Goal: Task Accomplishment & Management: Manage account settings

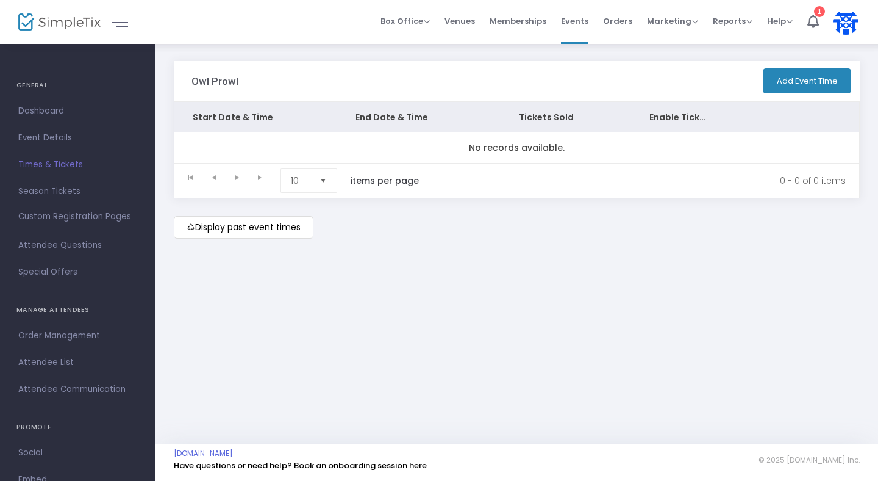
click at [574, 93] on div "Owl Prowl Add Event Time" at bounding box center [517, 81] width 686 height 40
click at [48, 107] on span "Dashboard" at bounding box center [77, 111] width 119 height 16
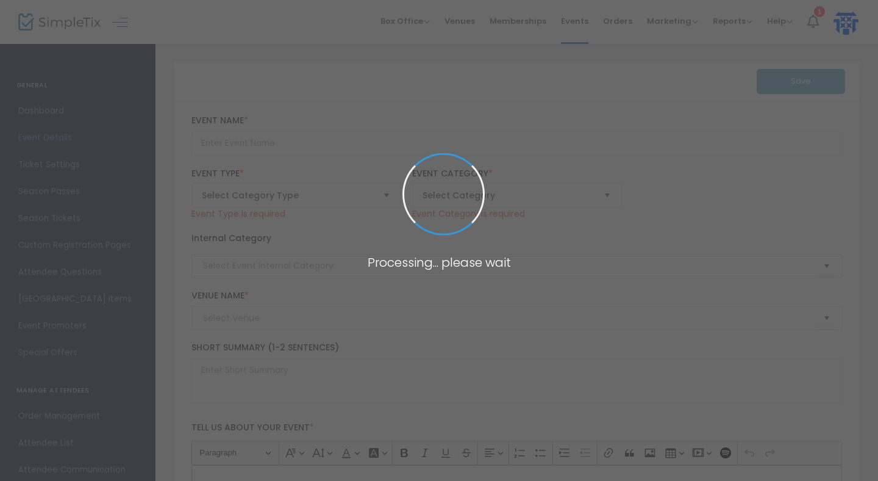
type input "Owl Prowl"
type textarea "Come explore the woods at night as we take a night hike to listen for wild owls…"
type input "7.250 %"
type input "Buy Tickets"
type input "Carolina Raptor Center"
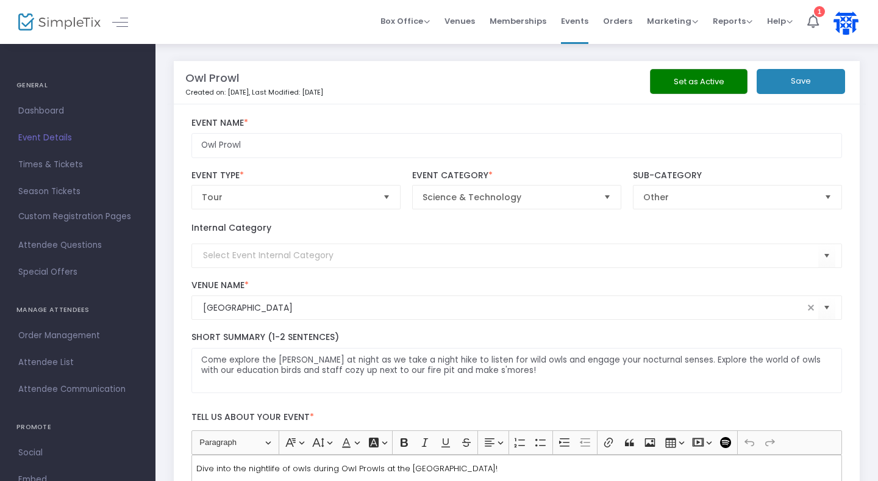
scroll to position [1, 0]
click at [358, 41] on div "Box Office Sell Tickets Bookings Sell Season Pass Venues Memberships Events Ord…" at bounding box center [517, 22] width 723 height 44
click at [66, 34] on div at bounding box center [48, 22] width 60 height 44
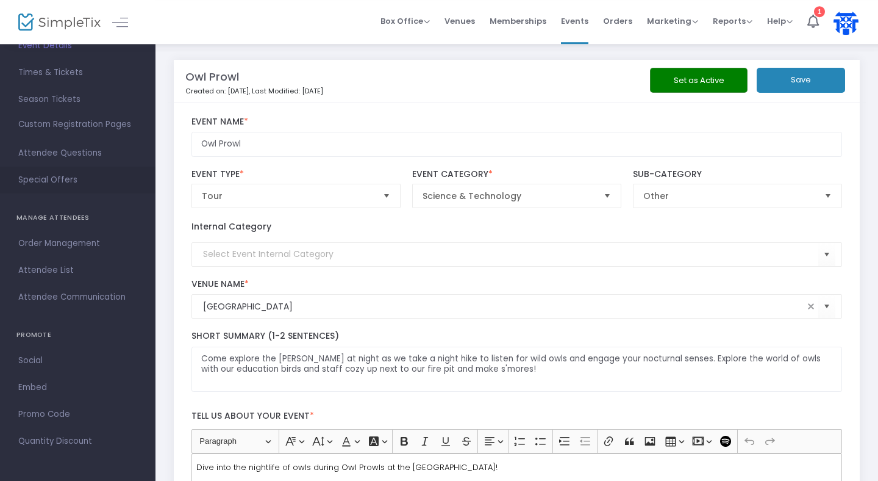
scroll to position [0, 0]
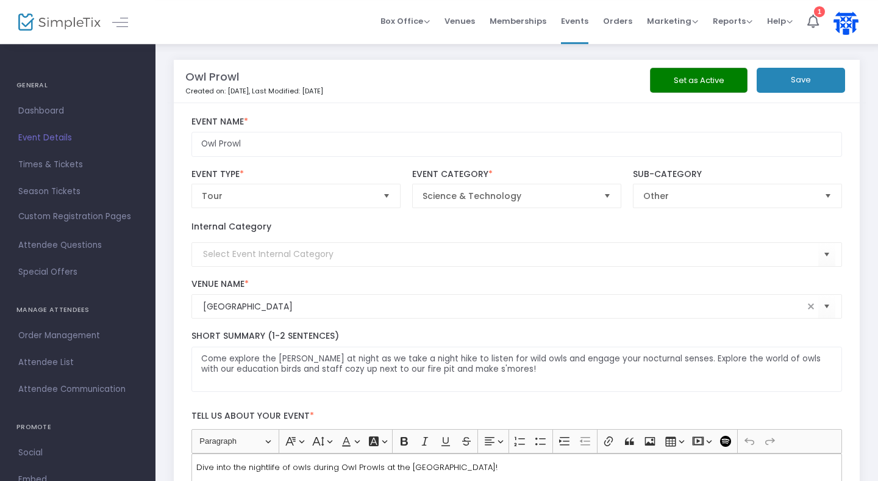
click at [30, 38] on div at bounding box center [48, 22] width 60 height 44
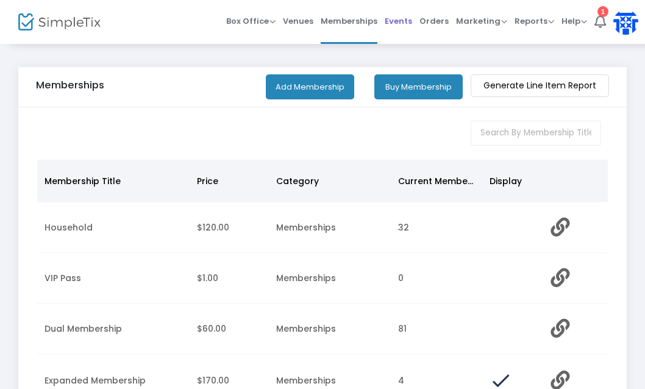
click at [400, 21] on span "Events" at bounding box center [398, 20] width 27 height 31
